Goal: Task Accomplishment & Management: Manage account settings

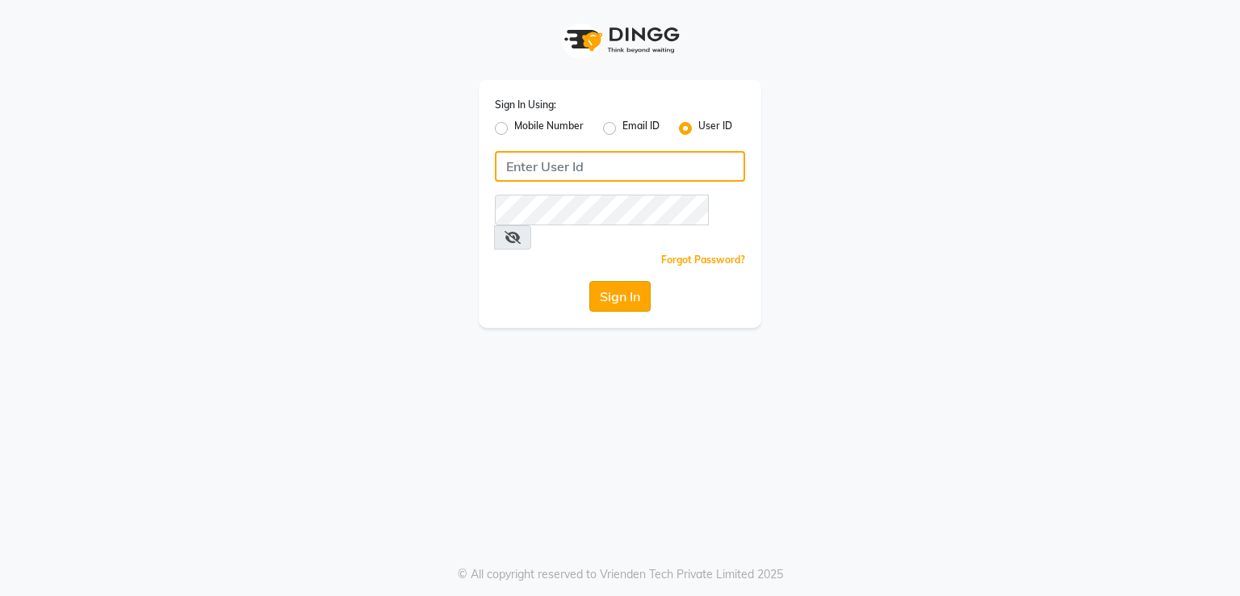
type input "melanin"
click at [622, 281] on button "Sign In" at bounding box center [619, 296] width 61 height 31
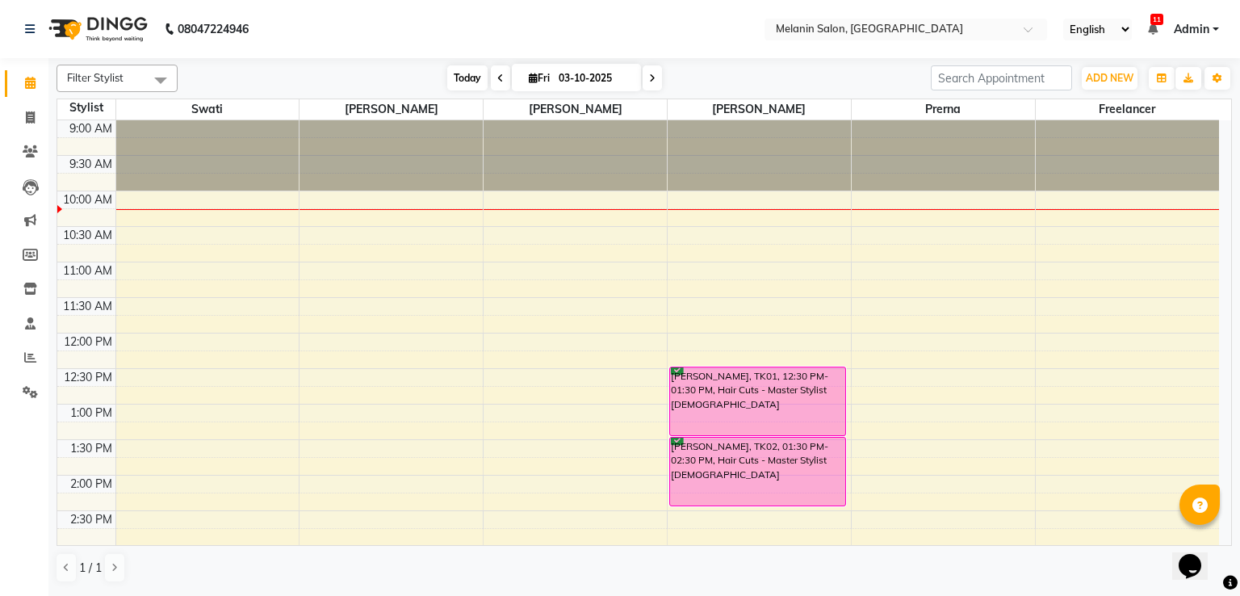
click at [451, 78] on span "Today" at bounding box center [467, 77] width 40 height 25
click at [491, 73] on span at bounding box center [500, 77] width 19 height 25
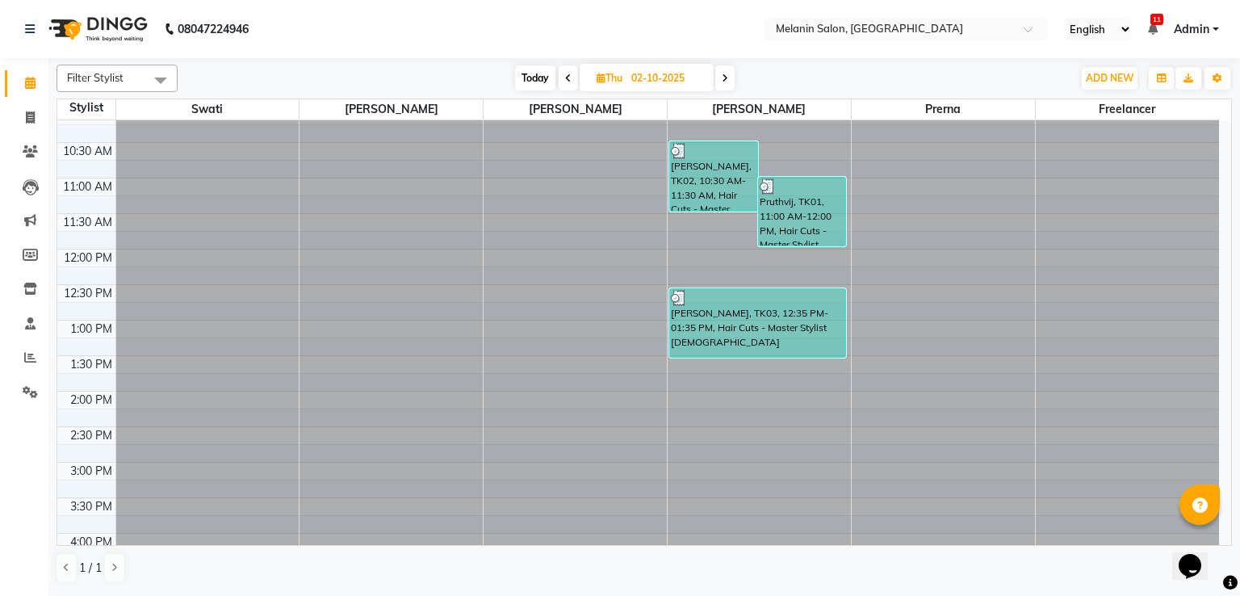
scroll to position [71, 0]
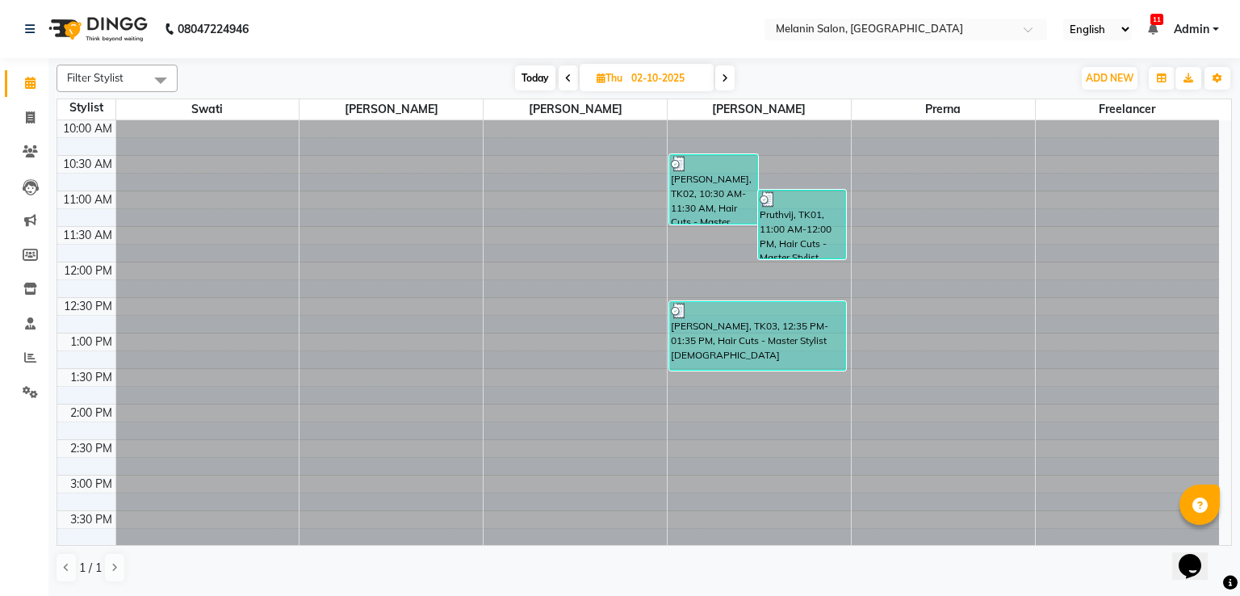
click at [730, 82] on span at bounding box center [724, 77] width 19 height 25
type input "03-10-2025"
